Goal: Information Seeking & Learning: Learn about a topic

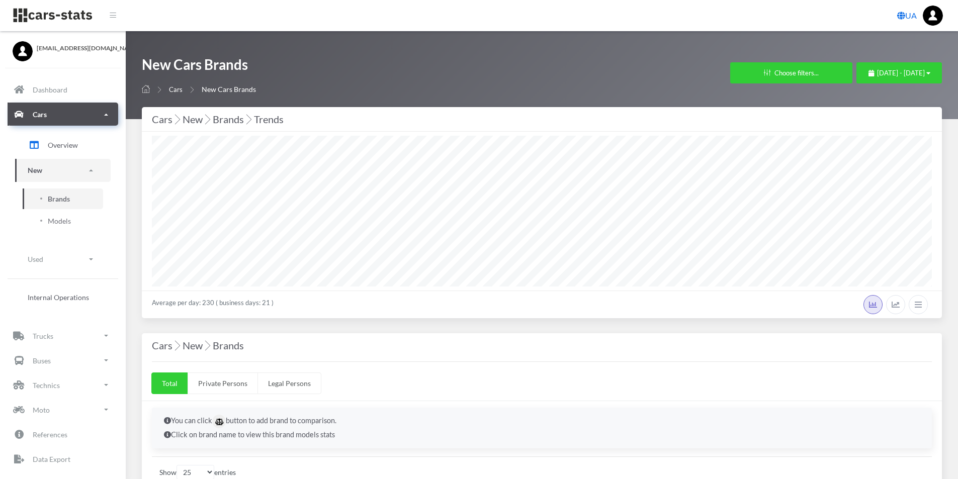
select select "25"
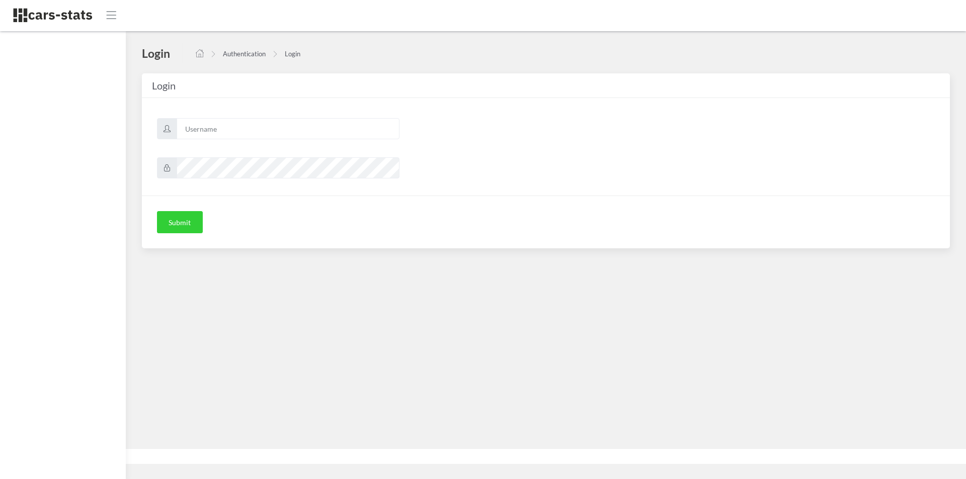
scroll to position [8, 8]
type input "mazda"
click at [180, 220] on button "Submit" at bounding box center [180, 222] width 46 height 22
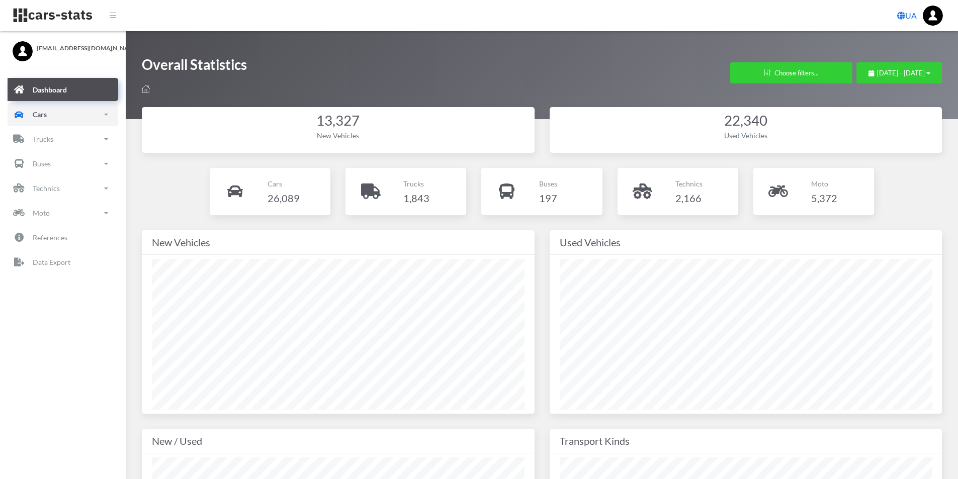
click at [53, 118] on link "Cars" at bounding box center [63, 114] width 111 height 23
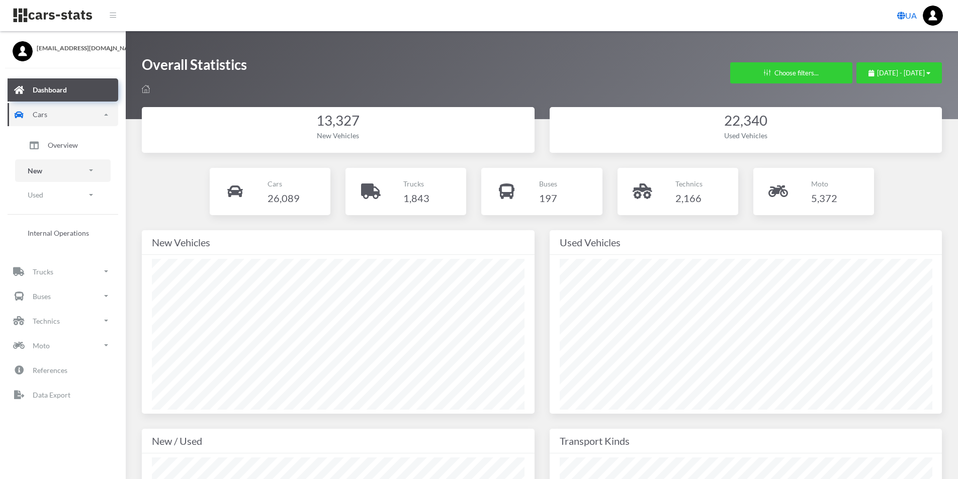
click at [50, 165] on link "New" at bounding box center [63, 170] width 96 height 23
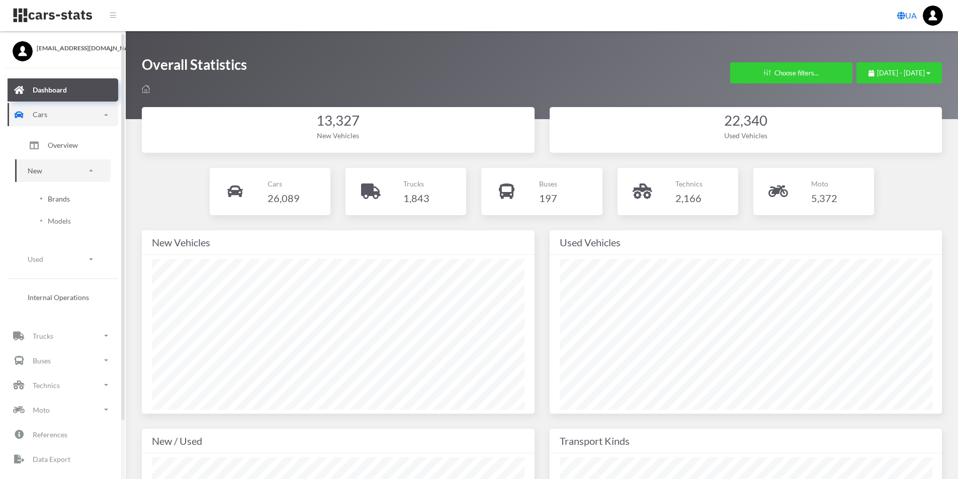
click at [57, 199] on span "Brands" at bounding box center [59, 199] width 22 height 11
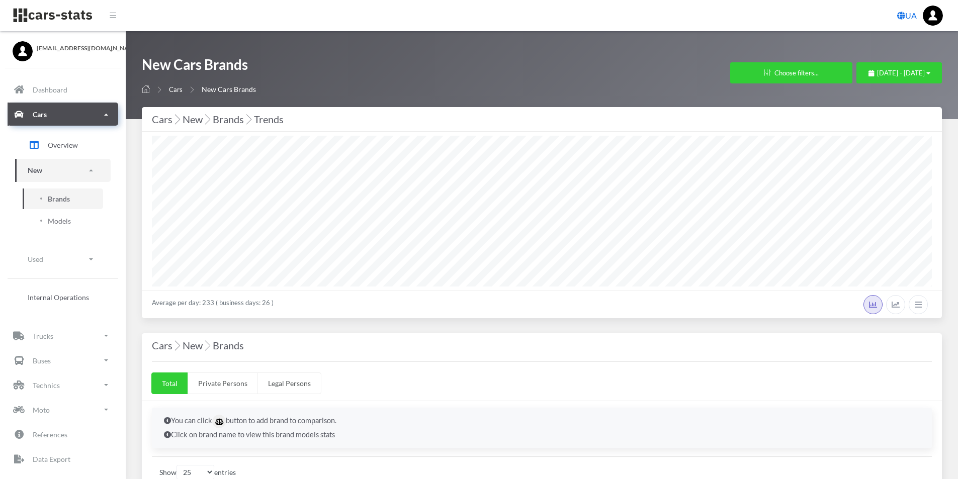
select select "25"
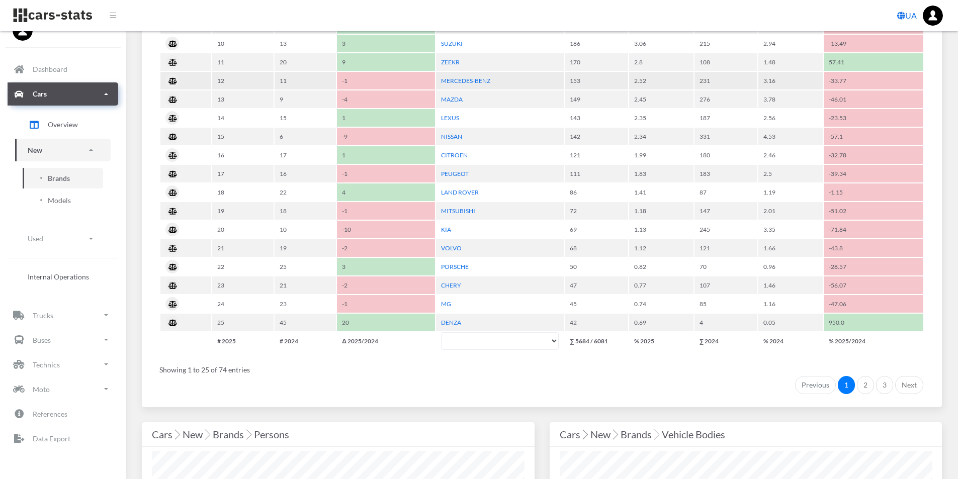
scroll to position [553, 0]
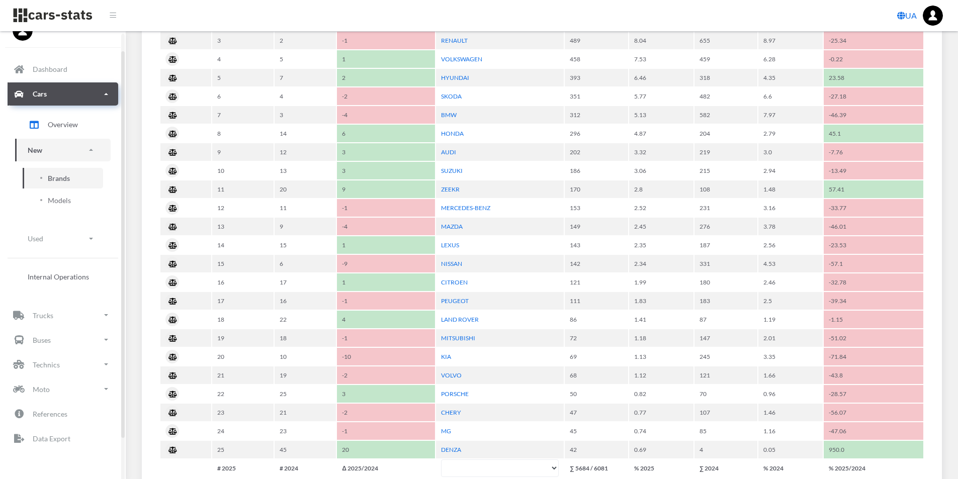
click at [90, 153] on link "New" at bounding box center [63, 150] width 96 height 23
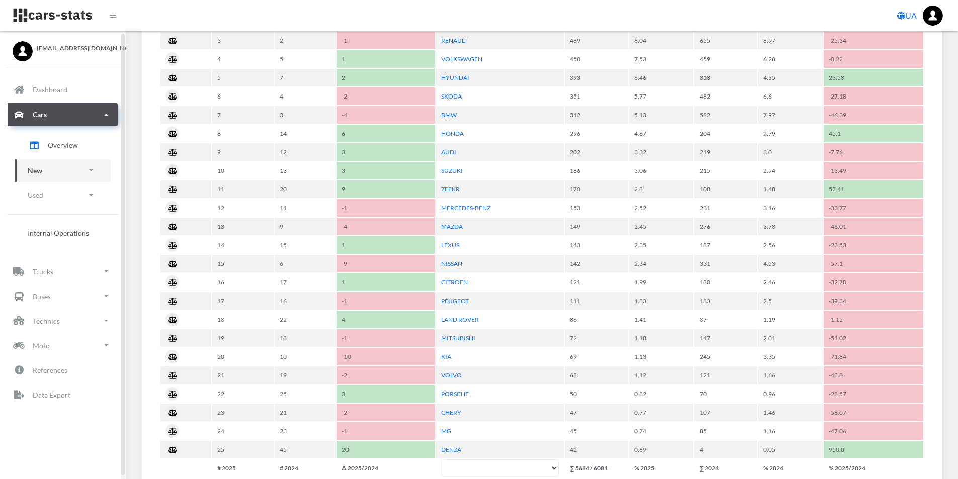
click at [84, 170] on link "New" at bounding box center [63, 170] width 96 height 23
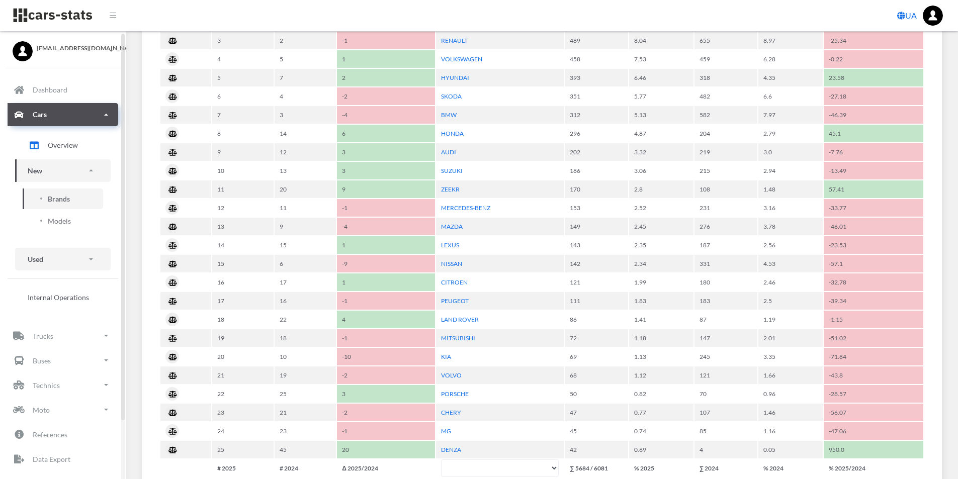
click at [88, 258] on link "Used" at bounding box center [63, 259] width 96 height 23
click at [60, 286] on span "Brands" at bounding box center [59, 287] width 22 height 11
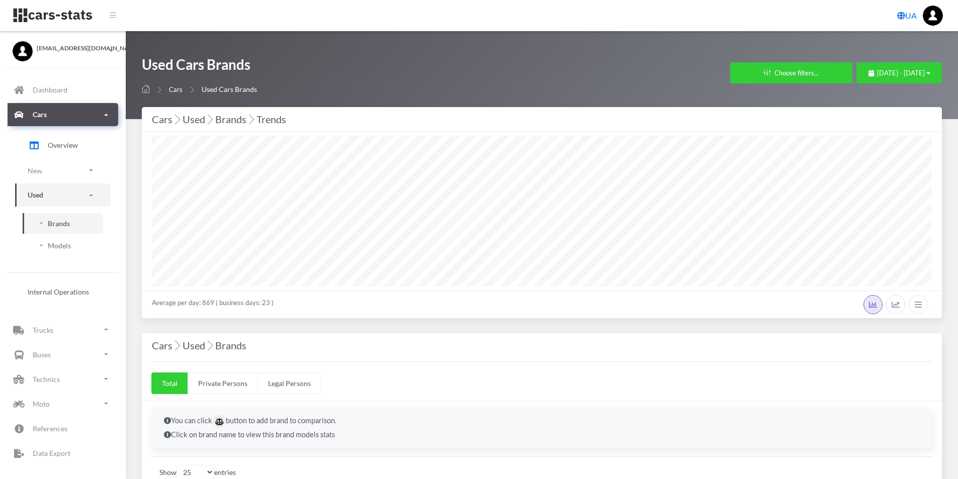
select select "25"
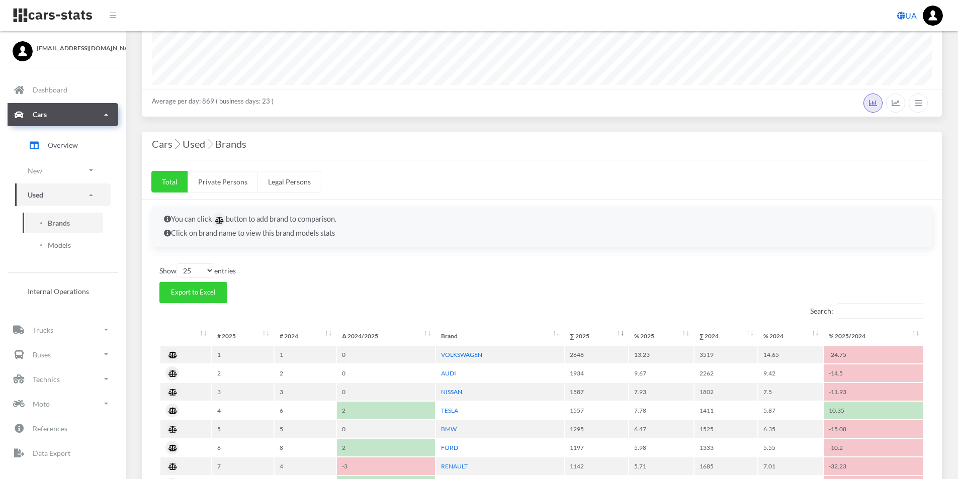
scroll to position [30, 0]
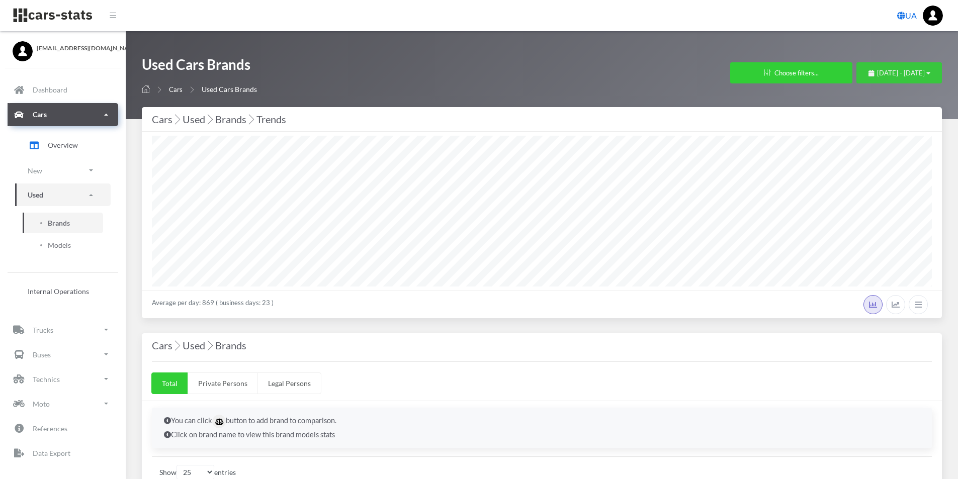
click at [926, 77] on div "August 1, 2025 - August 28, 2025" at bounding box center [900, 73] width 62 height 10
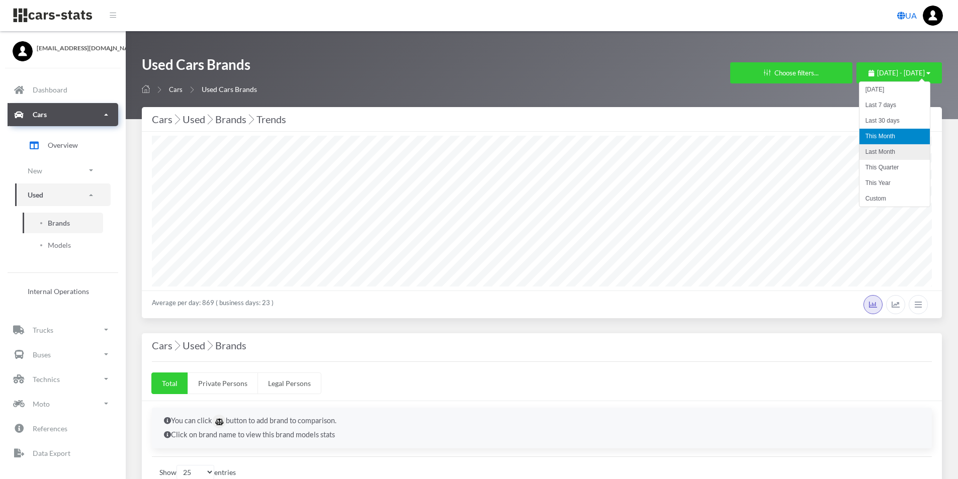
click at [890, 152] on li "Last Month" at bounding box center [895, 152] width 70 height 16
select select "25"
